Goal: Communication & Community: Answer question/provide support

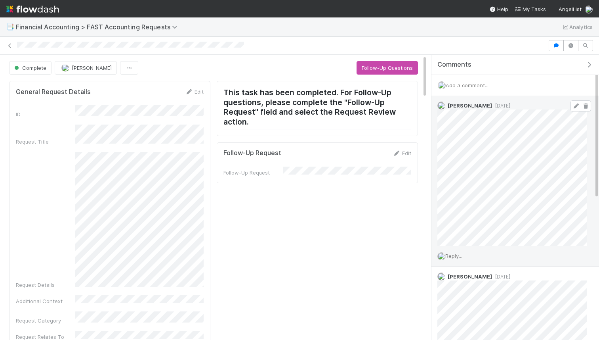
scroll to position [5, 0]
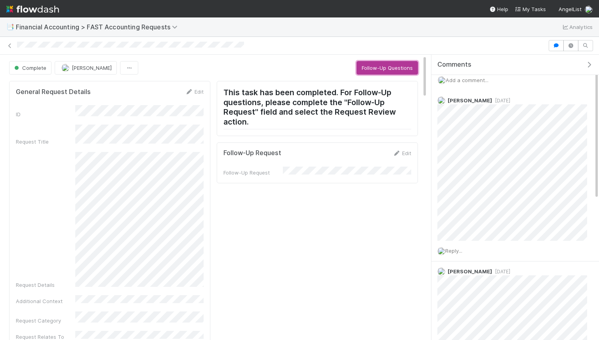
click at [402, 61] on button "Follow-Up Questions" at bounding box center [387, 67] width 61 height 13
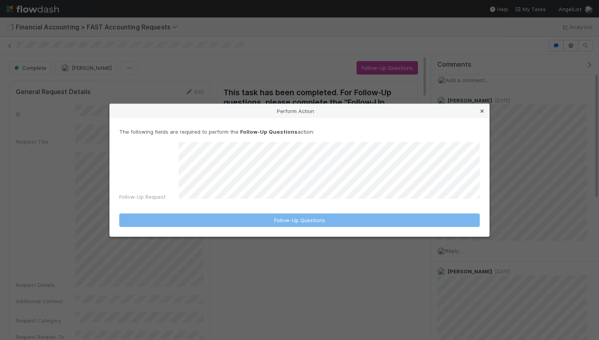
click at [482, 115] on link at bounding box center [482, 111] width 8 height 8
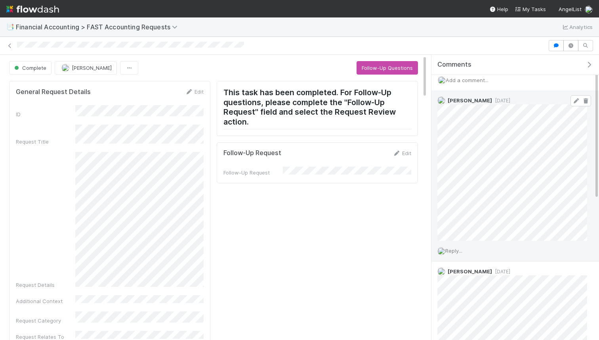
click at [492, 102] on span "1 week ago" at bounding box center [501, 101] width 18 height 6
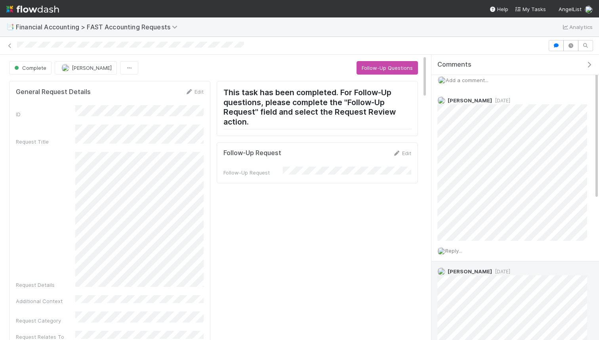
click at [505, 269] on span "1 week ago" at bounding box center [501, 271] width 18 height 6
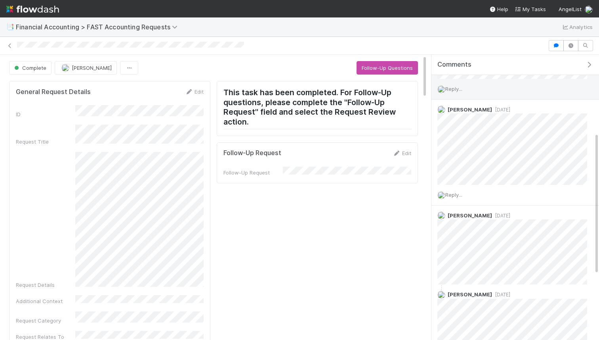
scroll to position [156, 0]
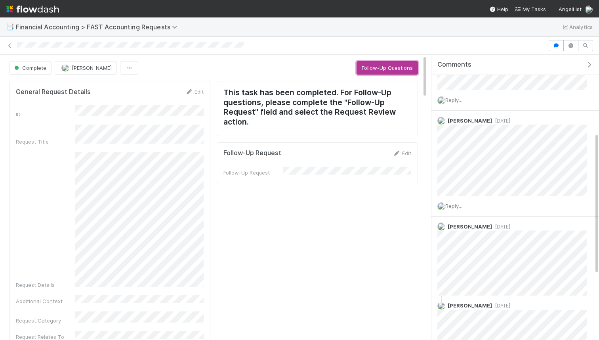
click at [397, 69] on button "Follow-Up Questions" at bounding box center [387, 67] width 61 height 13
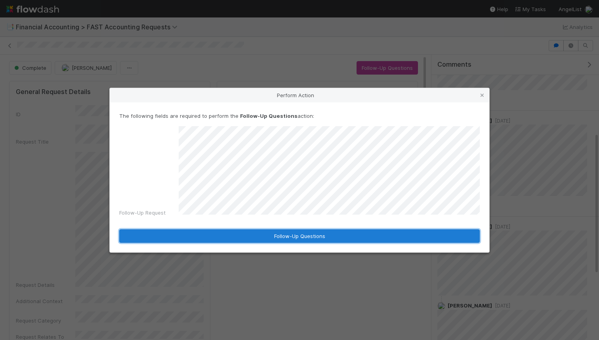
click at [276, 232] on button "Follow-Up Questions" at bounding box center [299, 235] width 361 height 13
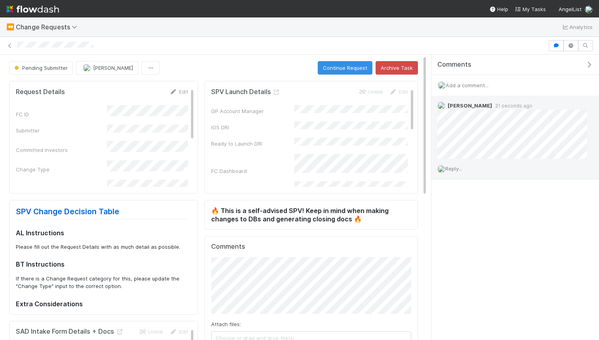
click at [463, 169] on span "Reply..." at bounding box center [454, 168] width 17 height 6
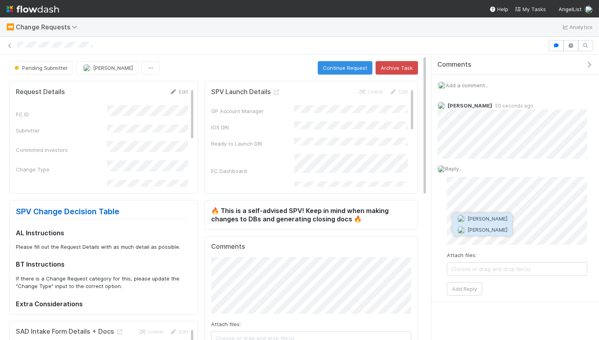
click at [473, 226] on button "Alix Hashagen" at bounding box center [483, 229] width 60 height 11
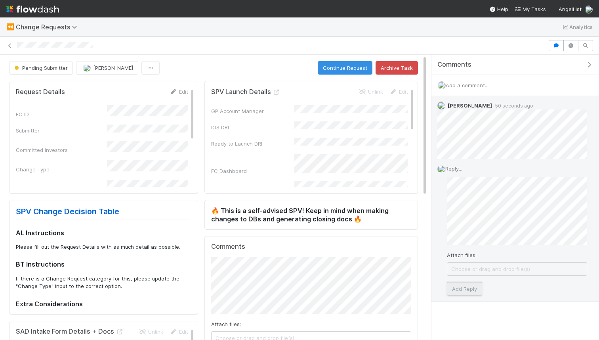
click at [464, 284] on button "Add Reply" at bounding box center [464, 288] width 35 height 13
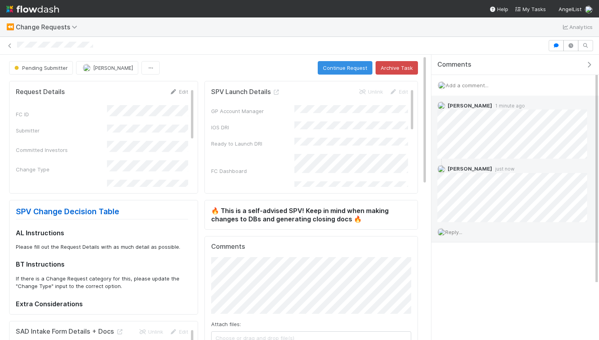
click at [50, 12] on img at bounding box center [32, 8] width 53 height 13
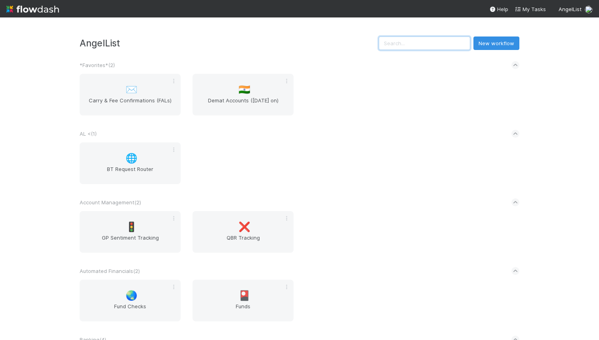
click at [451, 47] on input "text" at bounding box center [425, 42] width 92 height 13
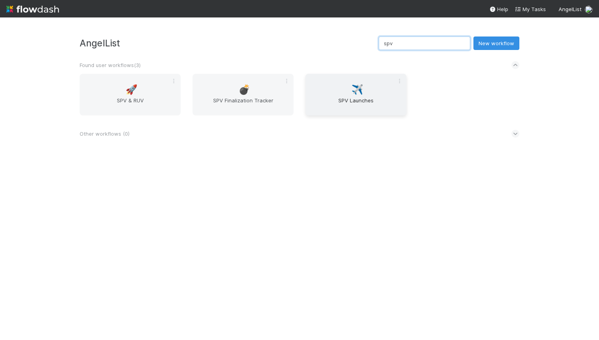
type input "spv"
click at [344, 90] on div "✈️ SPV Launches" at bounding box center [356, 95] width 101 height 42
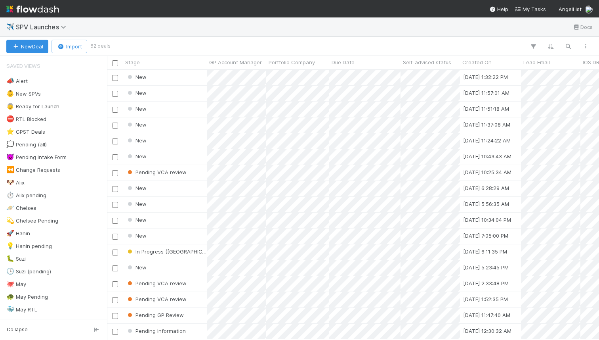
scroll to position [270, 492]
click at [569, 46] on icon "button" at bounding box center [568, 46] width 8 height 7
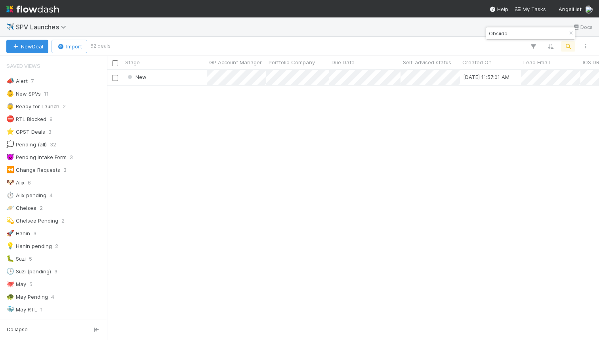
type input "Obsiido"
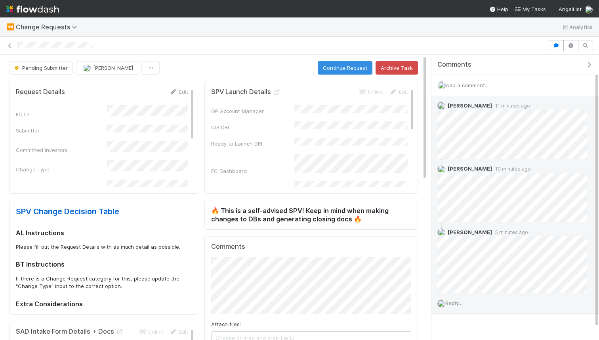
click at [453, 301] on span "Reply..." at bounding box center [454, 303] width 17 height 6
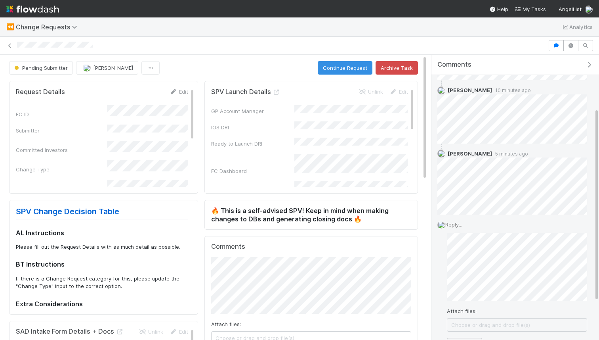
scroll to position [135, 0]
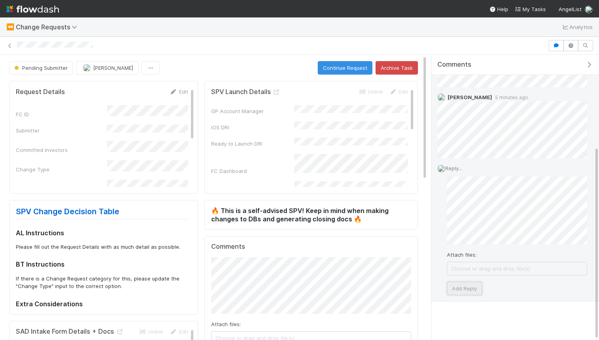
click at [450, 291] on button "Add Reply" at bounding box center [464, 287] width 35 height 13
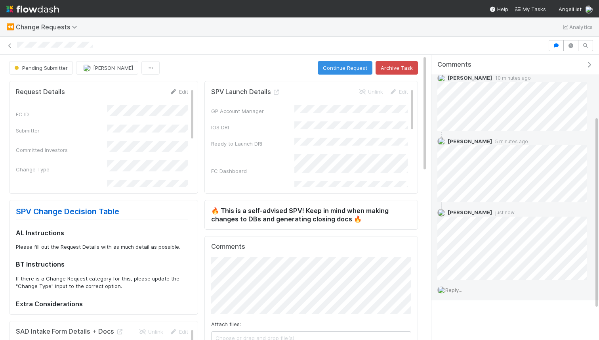
scroll to position [90, 0]
